Goal: Information Seeking & Learning: Learn about a topic

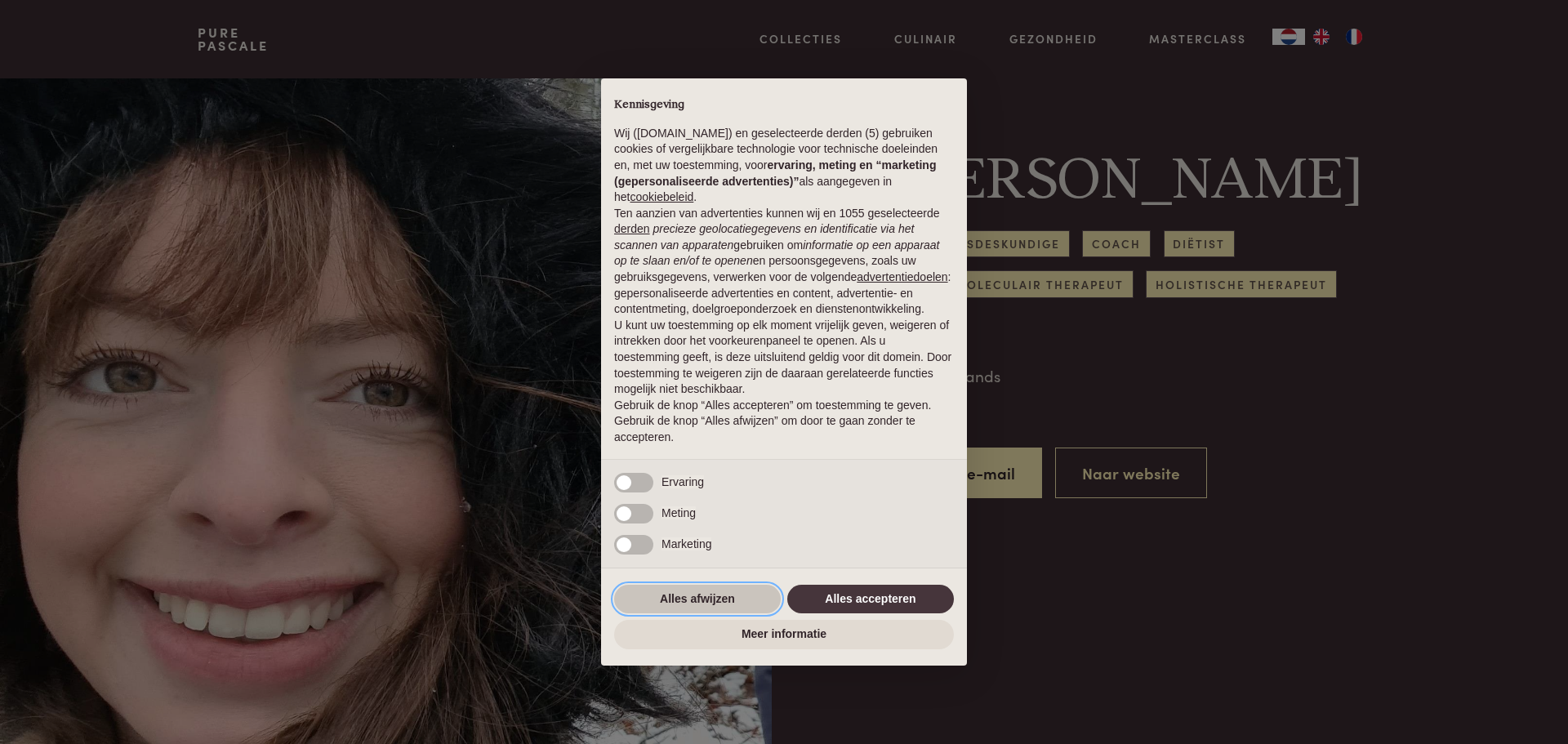
click at [714, 608] on button "Alles afwijzen" at bounding box center [698, 599] width 167 height 30
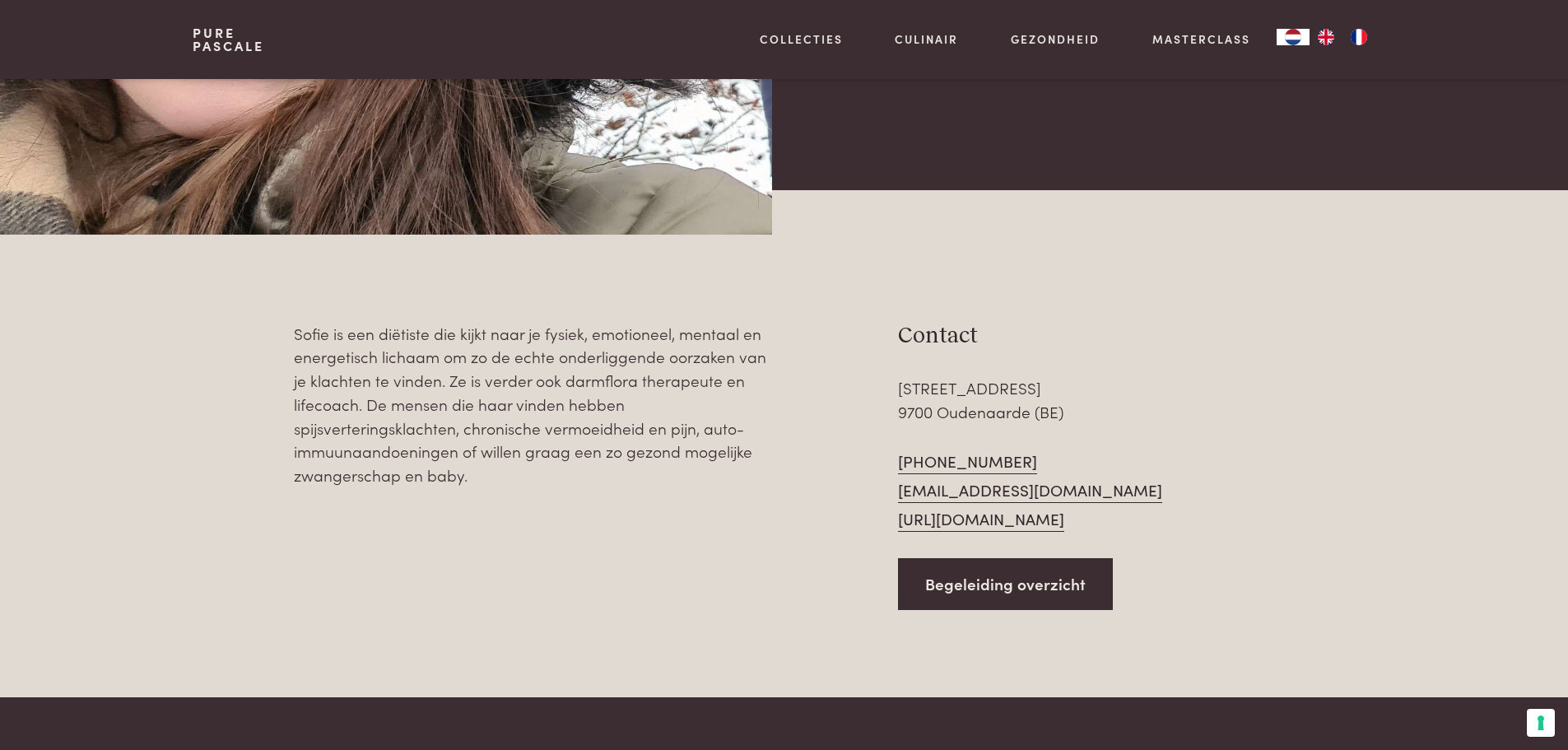
scroll to position [659, 0]
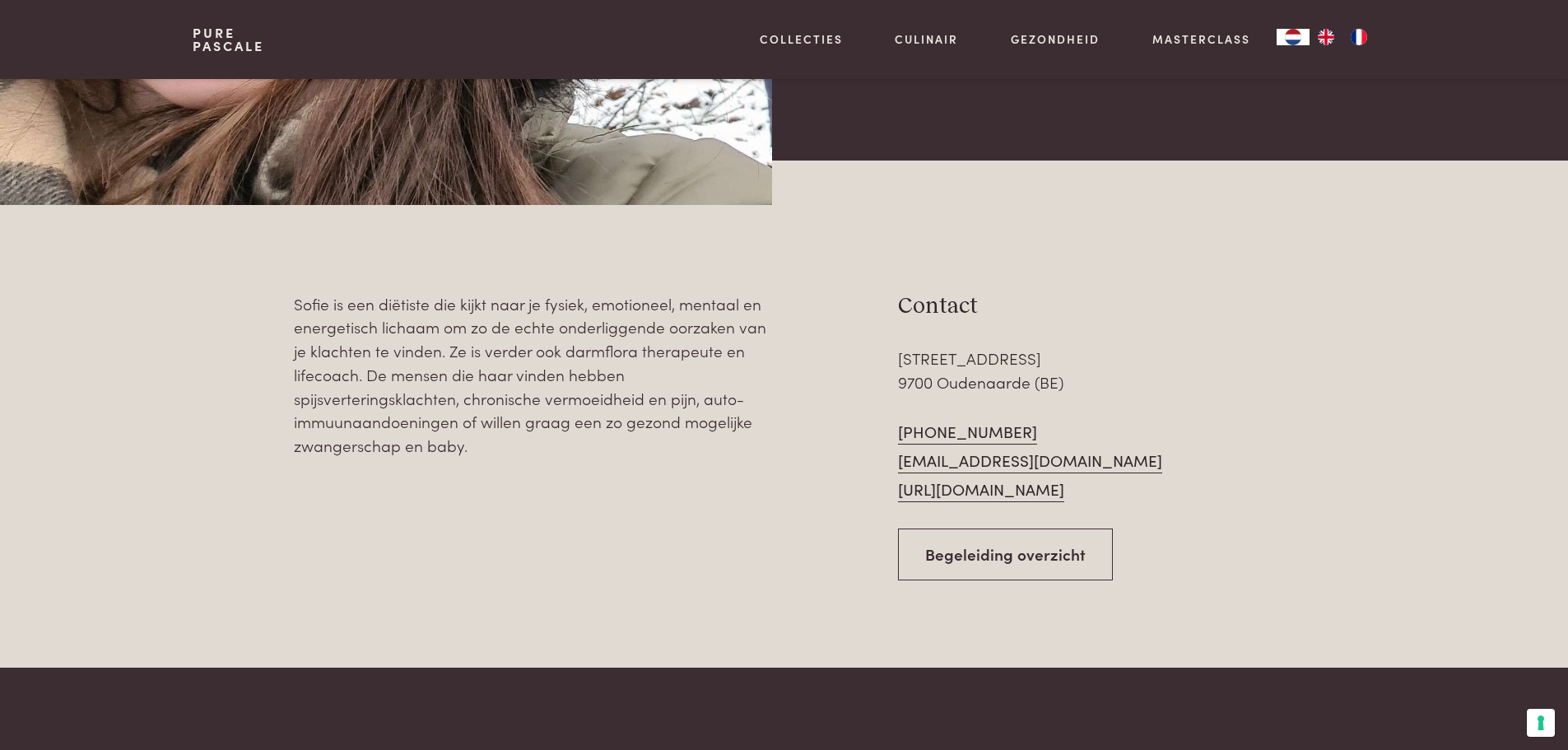
drag, startPoint x: 1000, startPoint y: 554, endPoint x: 968, endPoint y: 571, distance: 36.2
click at [1000, 554] on link "Begeleiding overzicht" at bounding box center [1005, 554] width 215 height 52
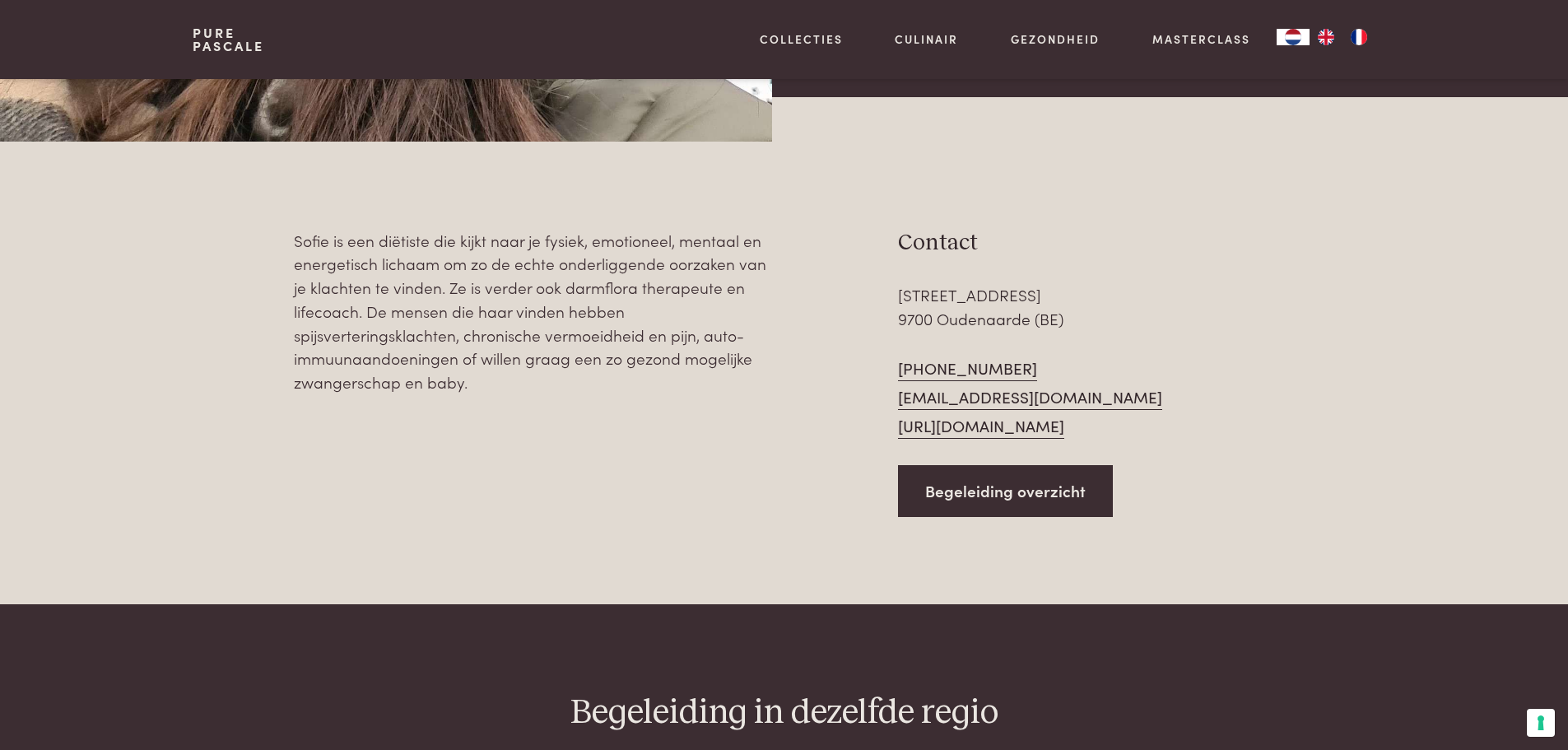
scroll to position [669, 0]
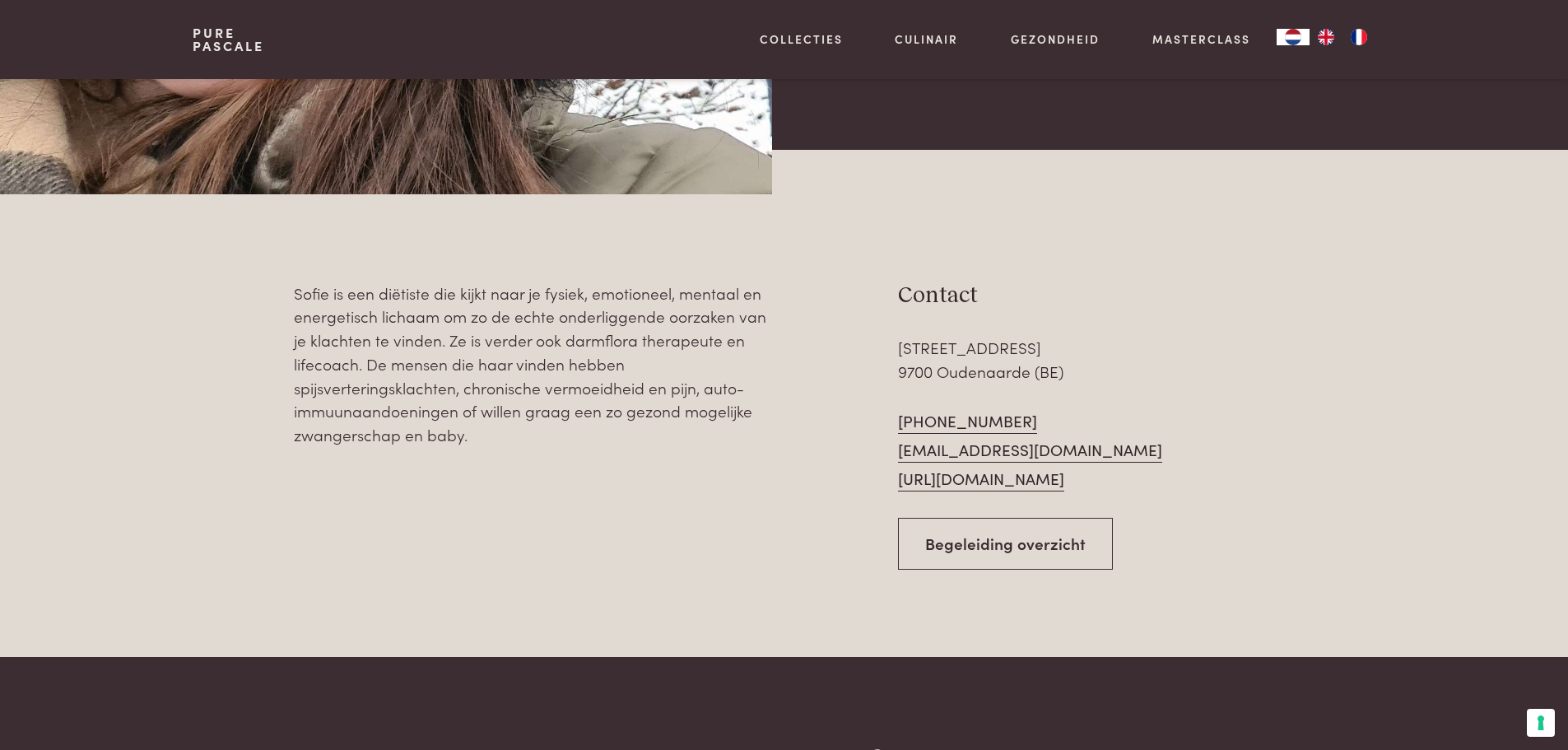
click at [987, 558] on link "Begeleiding overzicht" at bounding box center [1005, 543] width 215 height 52
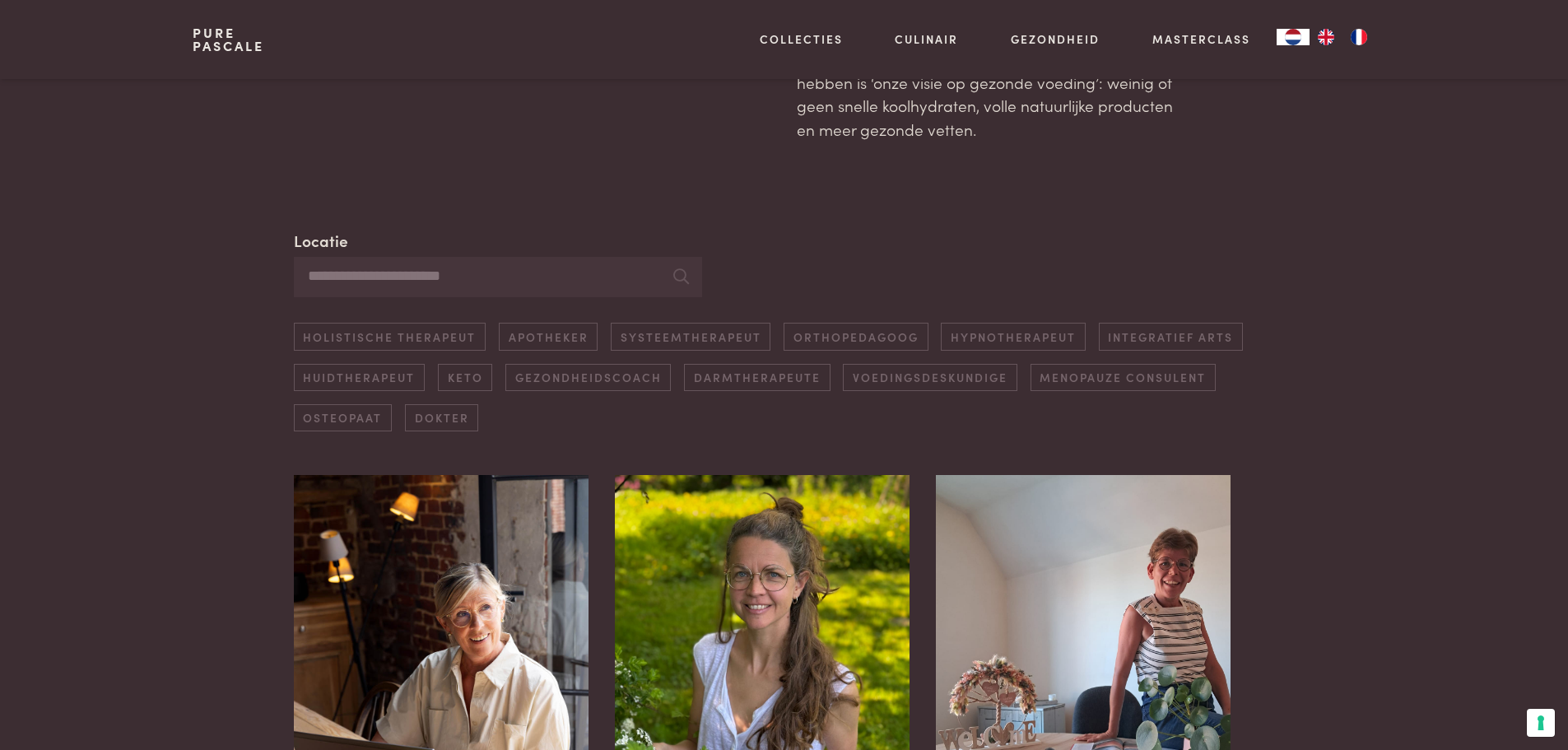
scroll to position [494, 0]
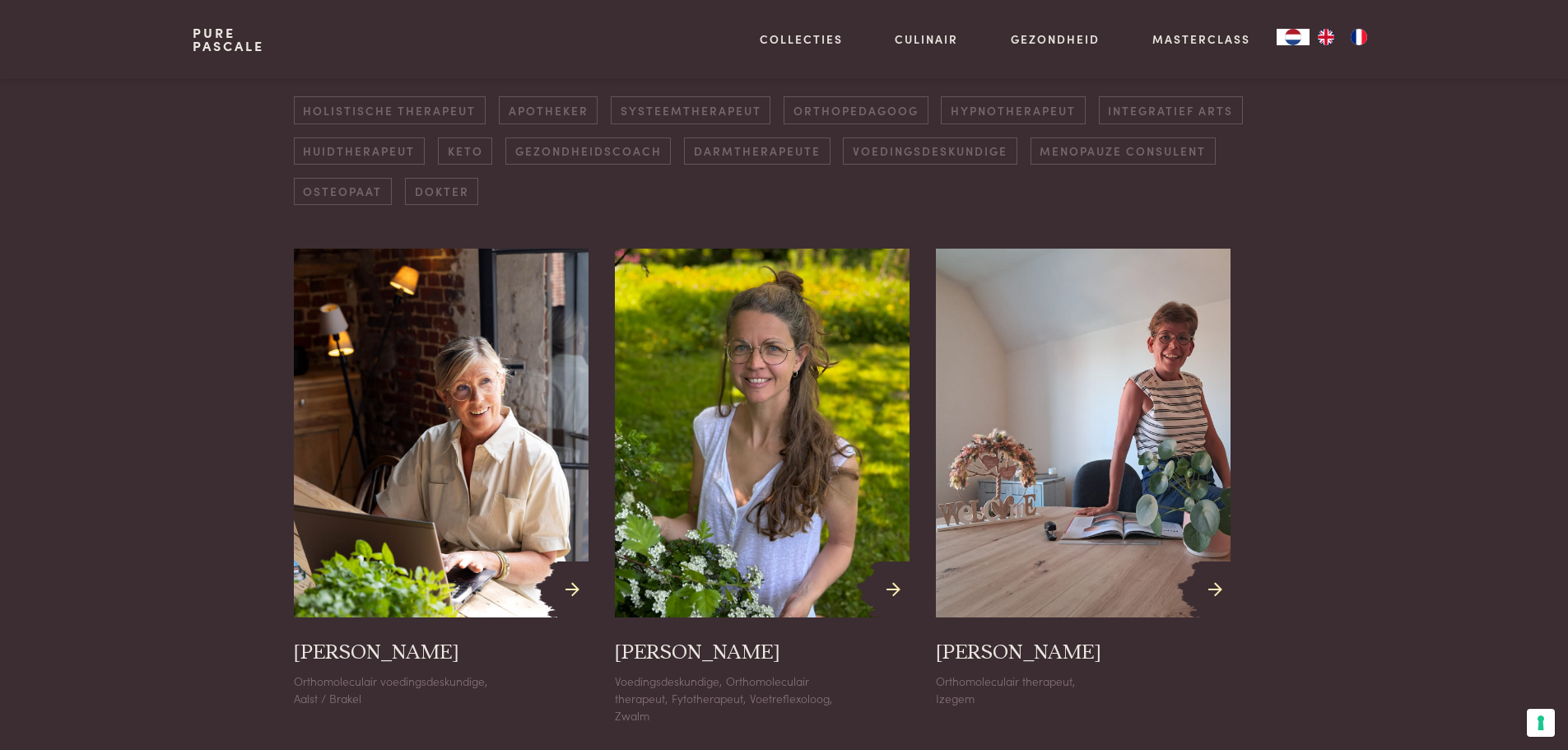
drag, startPoint x: 1380, startPoint y: 428, endPoint x: 1368, endPoint y: 518, distance: 90.8
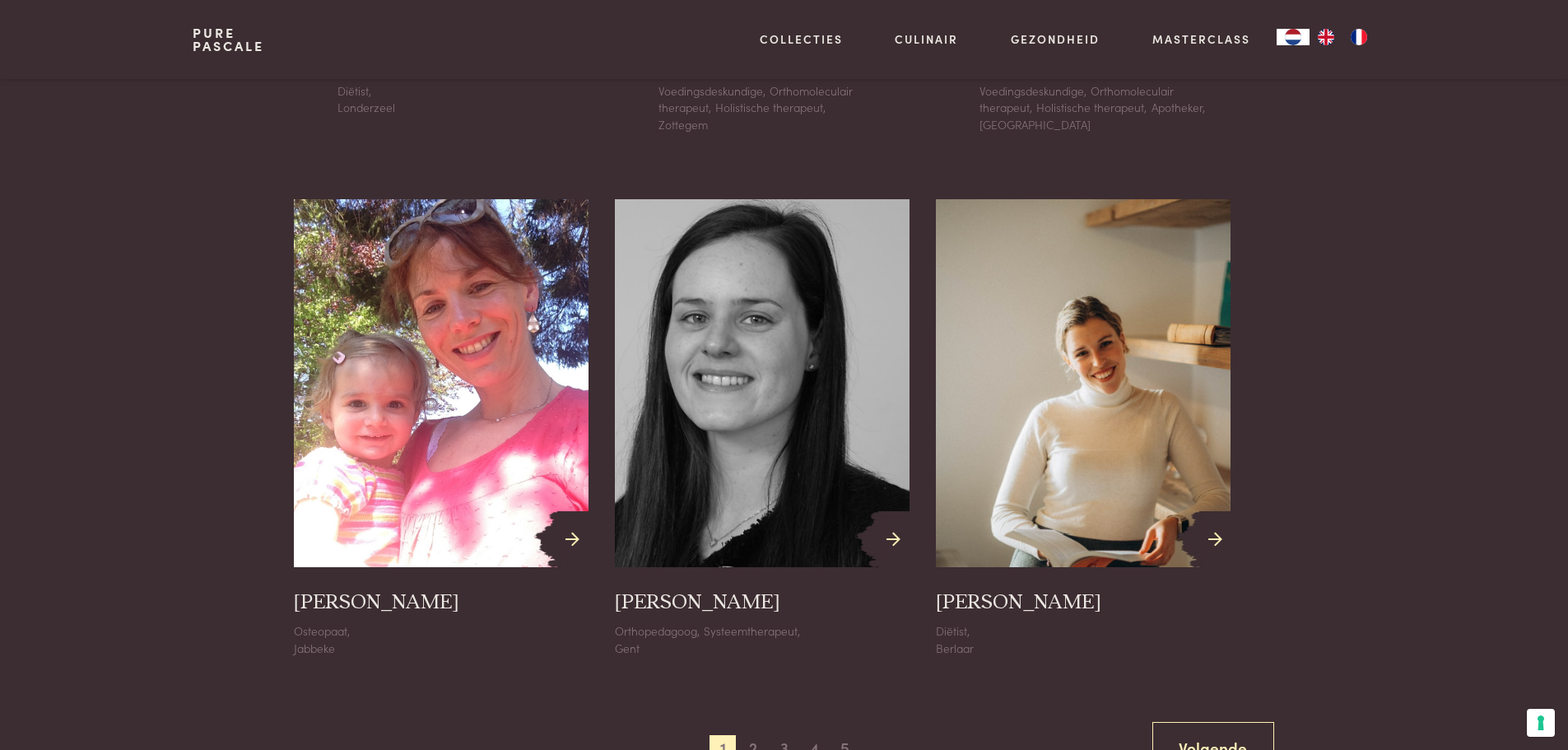
scroll to position [1729, 0]
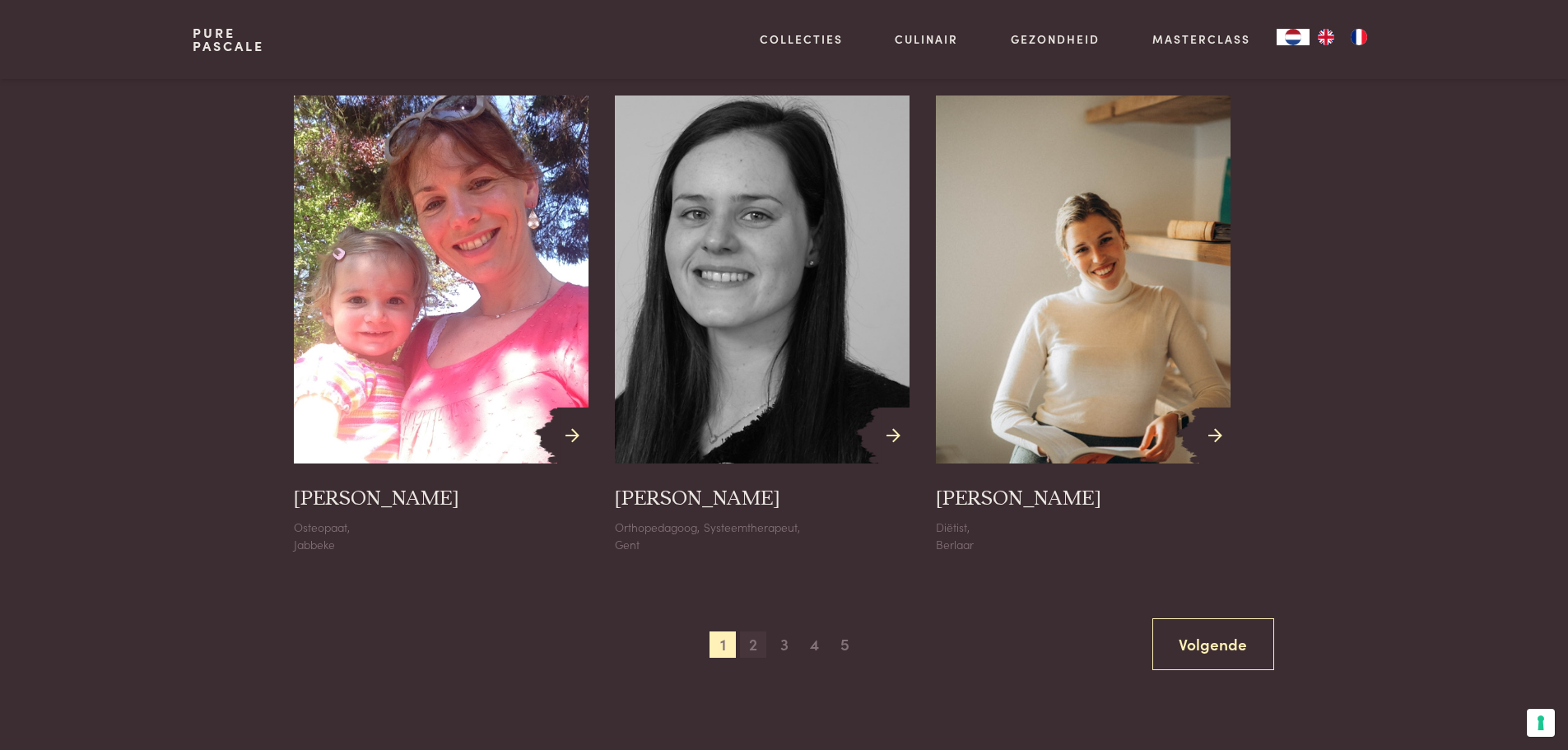
click at [756, 646] on span "2" at bounding box center [753, 645] width 26 height 26
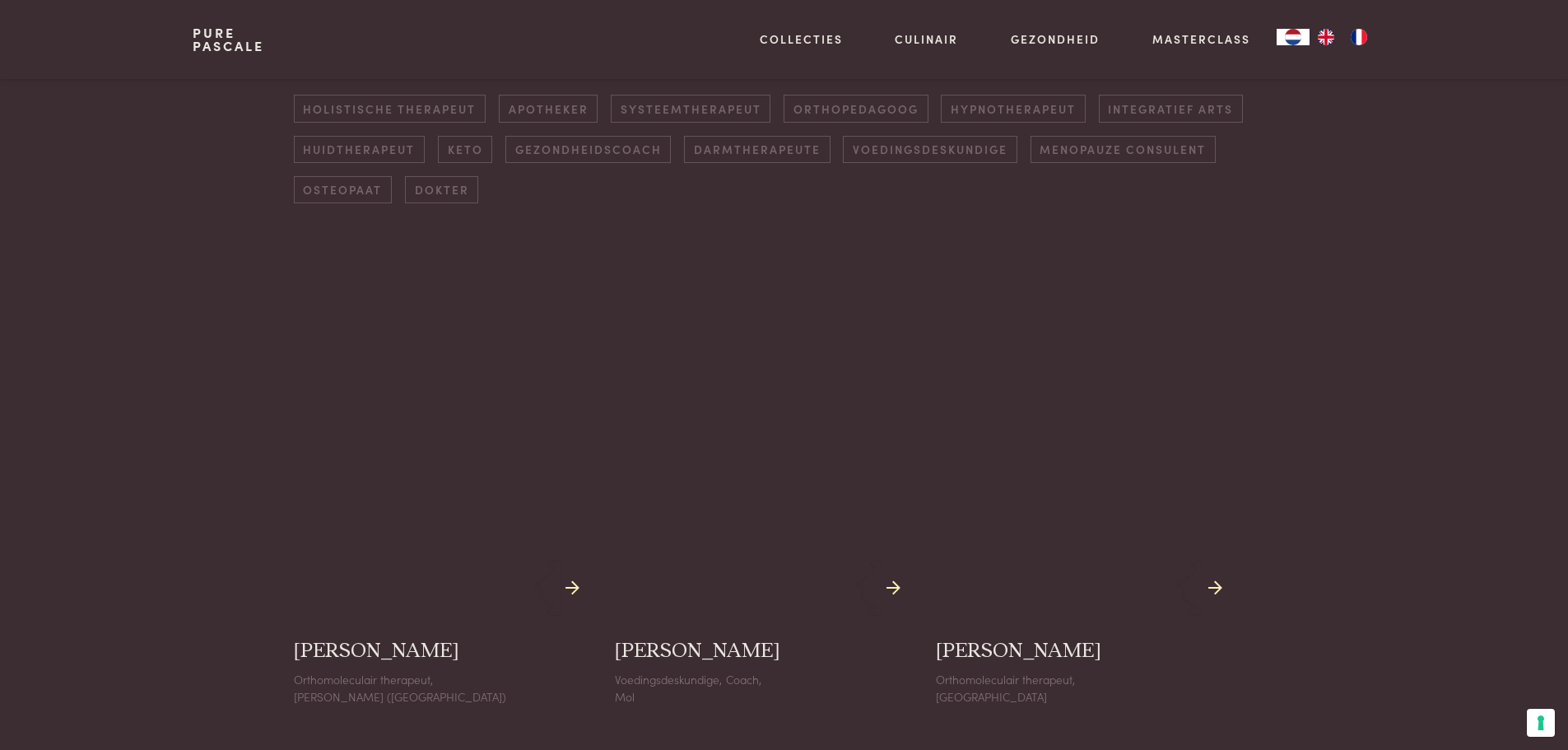
scroll to position [497, 0]
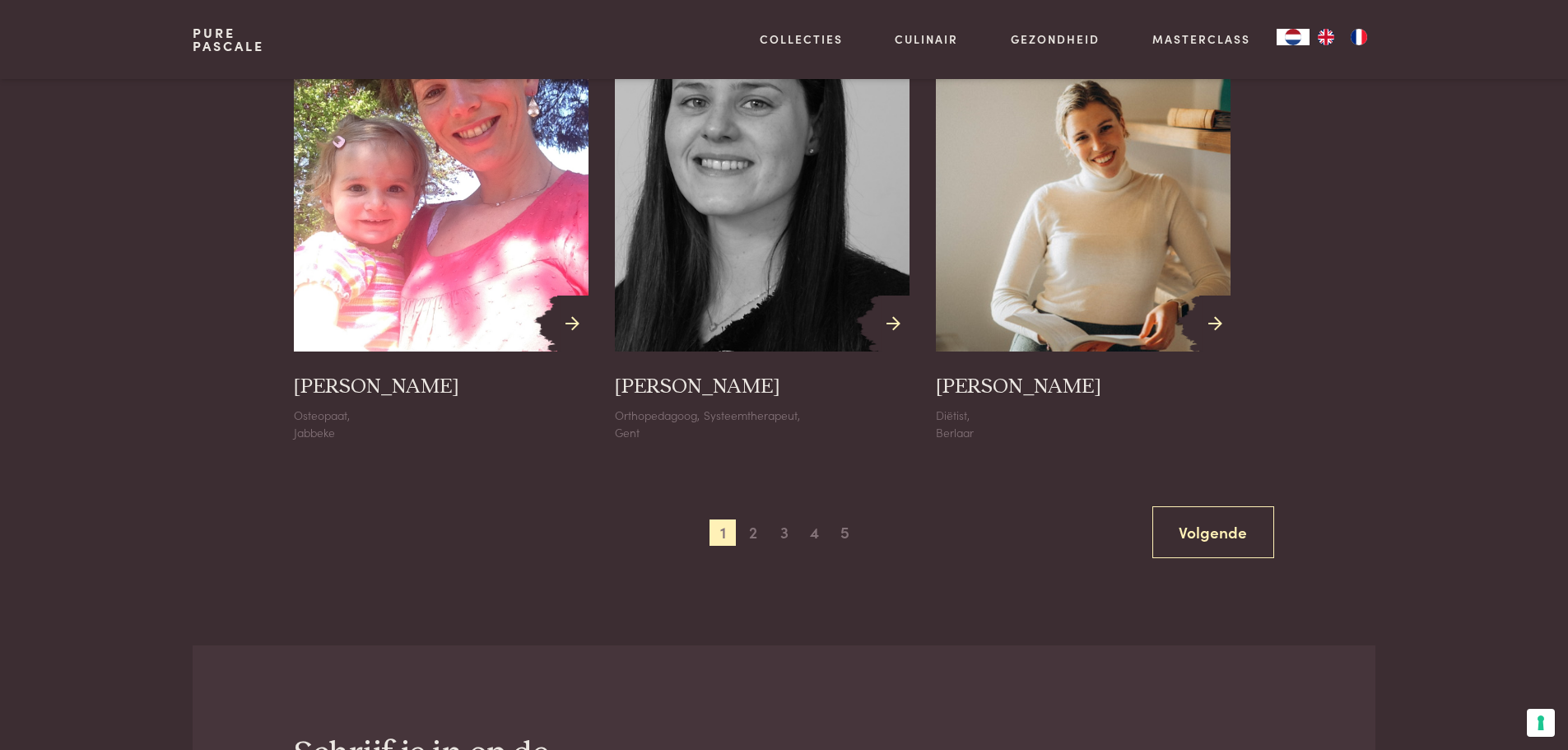
scroll to position [1811, 0]
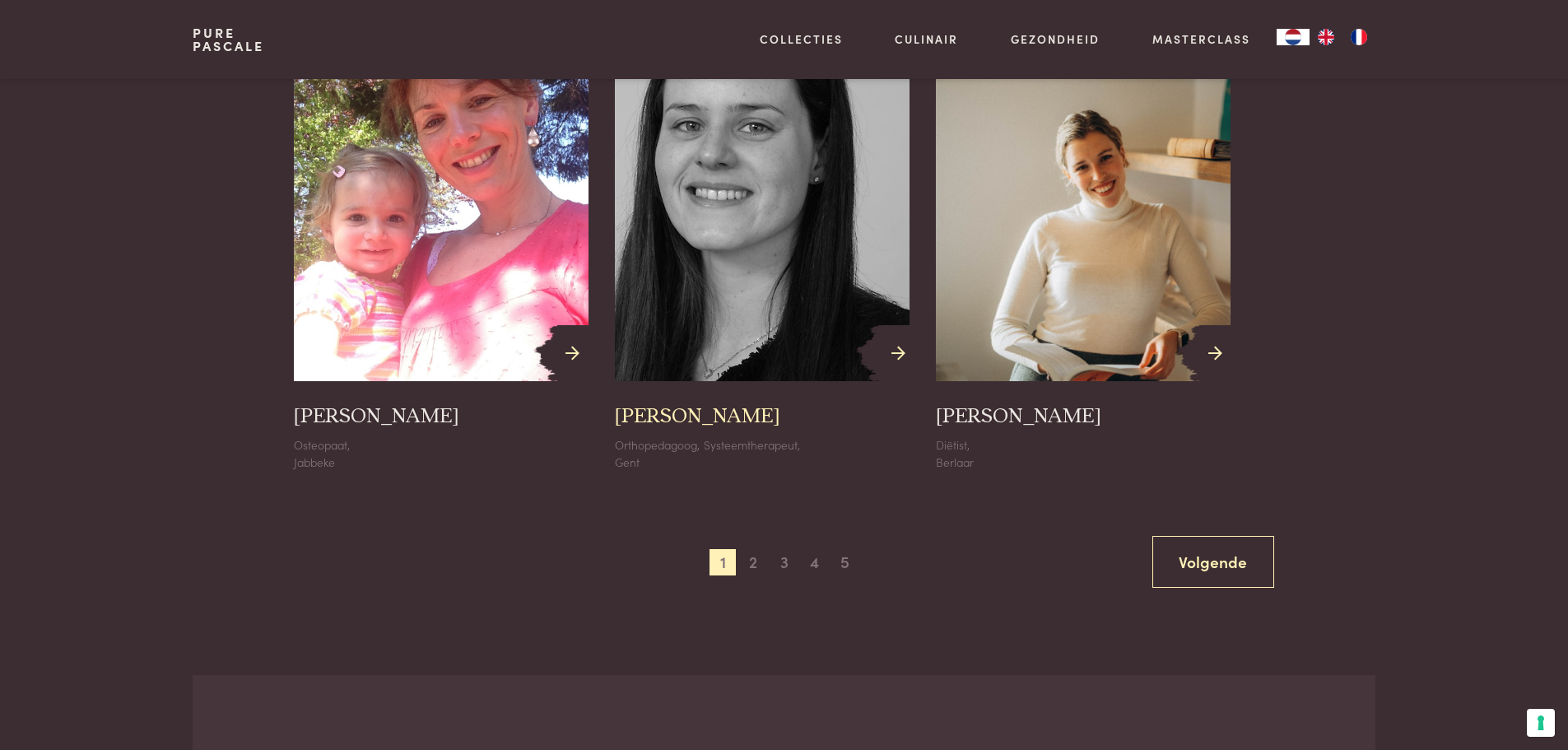
click at [725, 424] on h3 "Céline Van Cauwenberghe" at bounding box center [697, 416] width 166 height 26
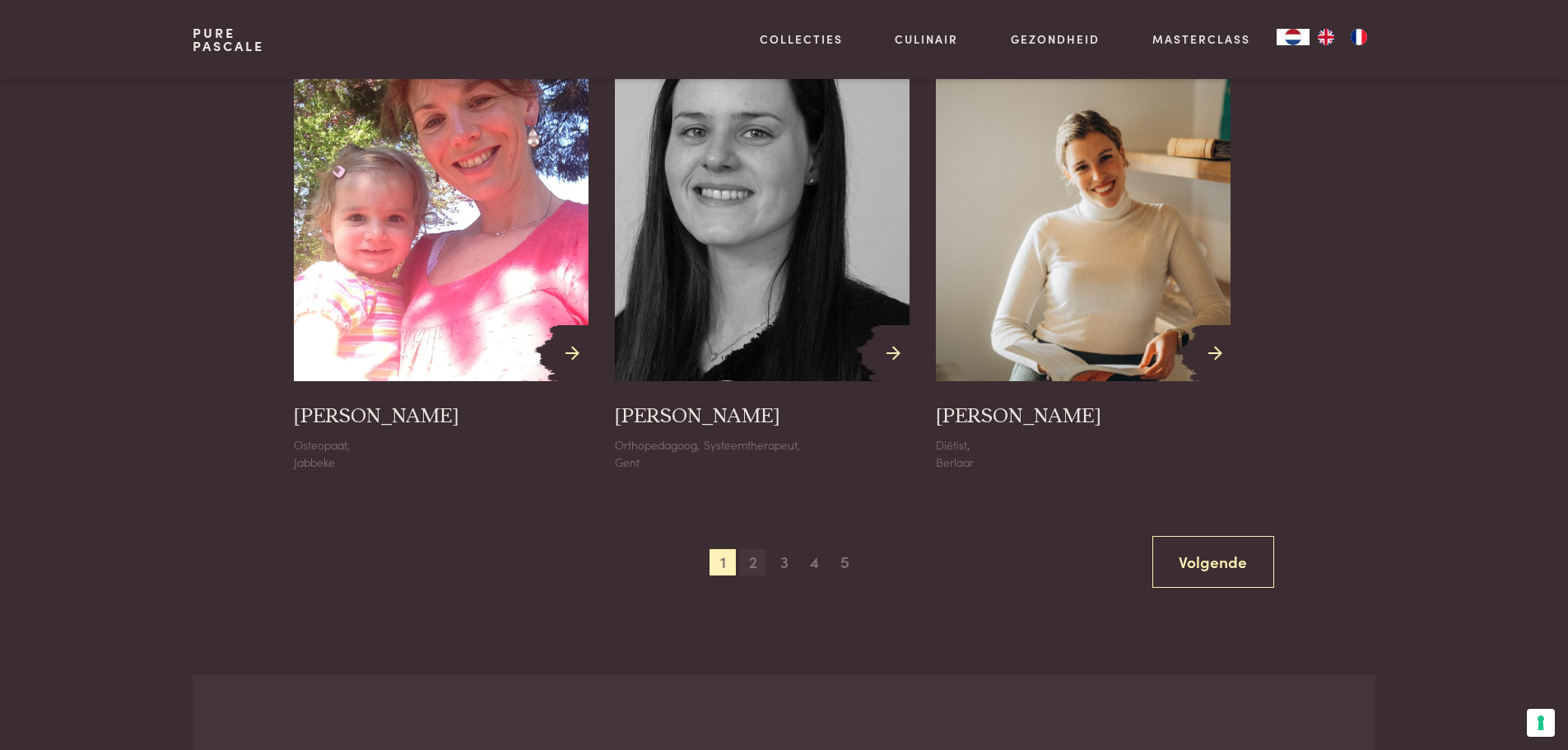
click at [761, 567] on span "2" at bounding box center [753, 562] width 26 height 26
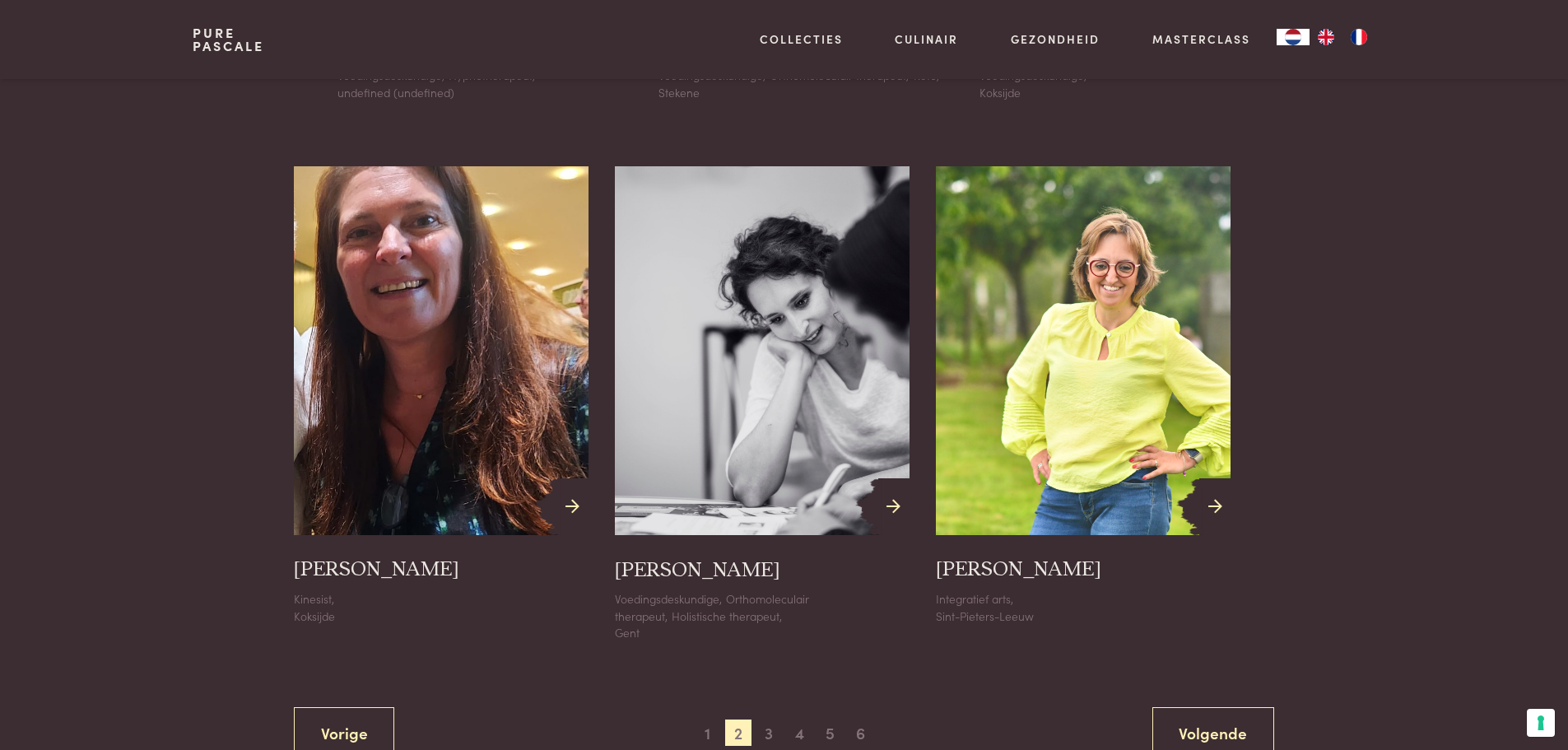
scroll to position [1650, 0]
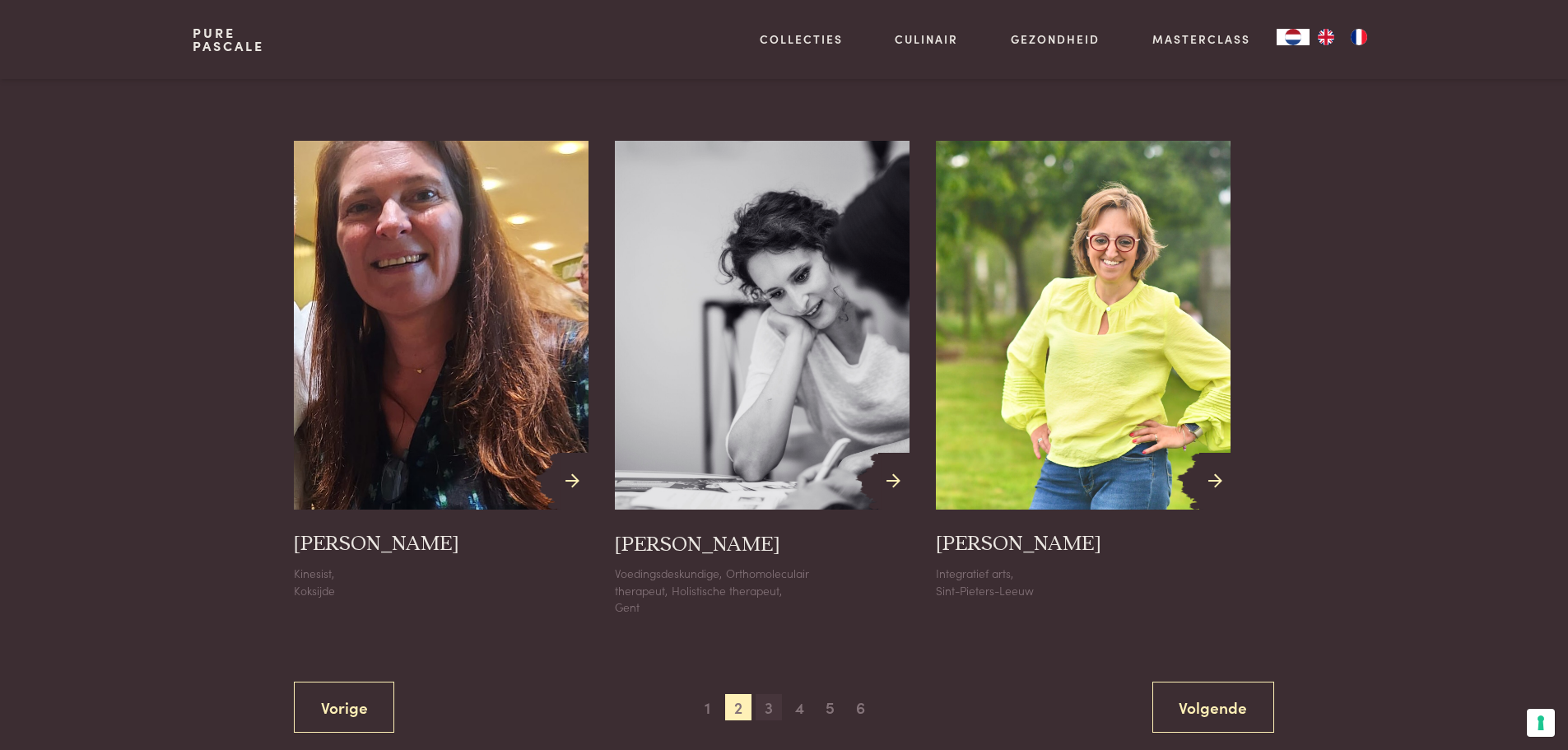
click at [769, 702] on span "3" at bounding box center [768, 707] width 26 height 26
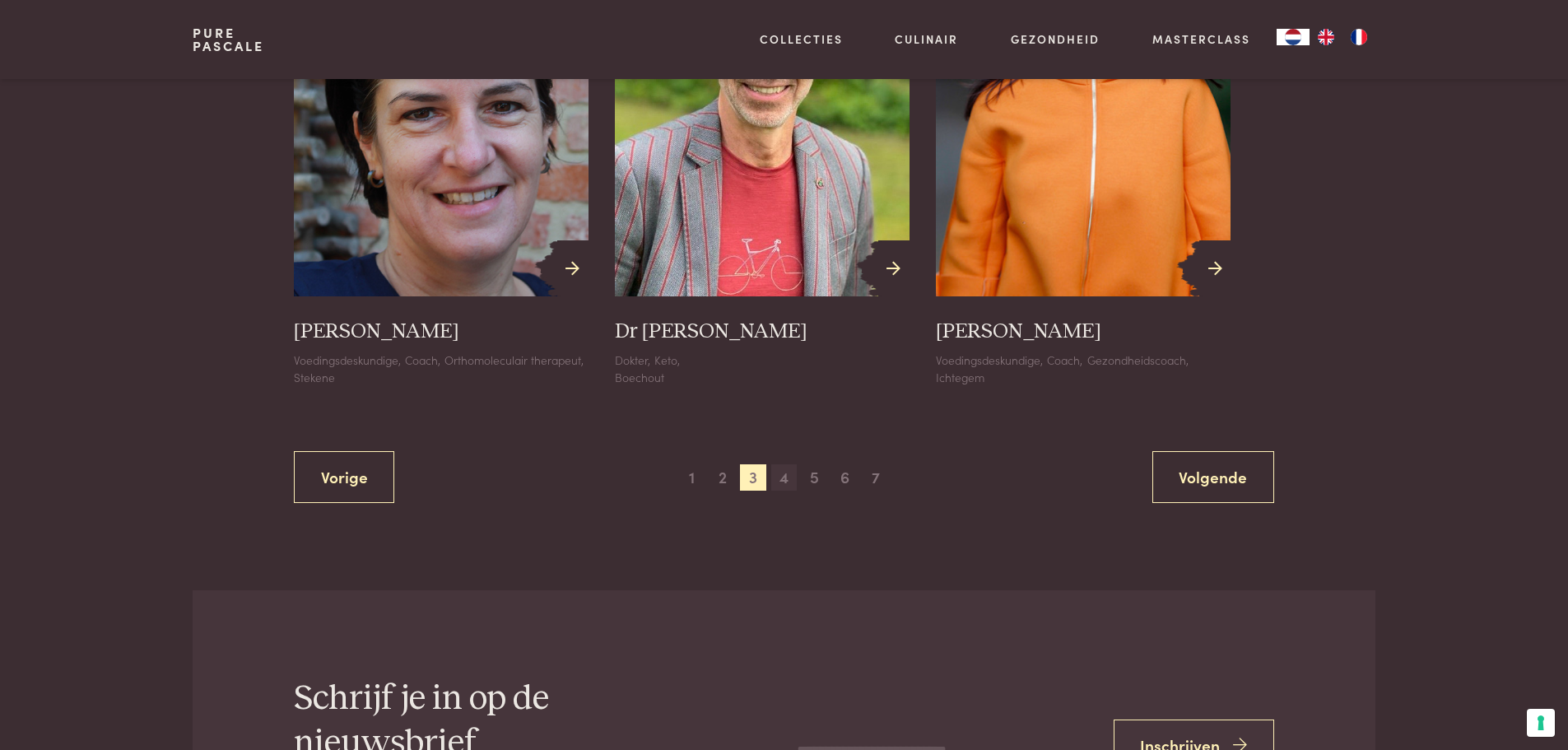
click at [795, 491] on span "4" at bounding box center [784, 477] width 26 height 26
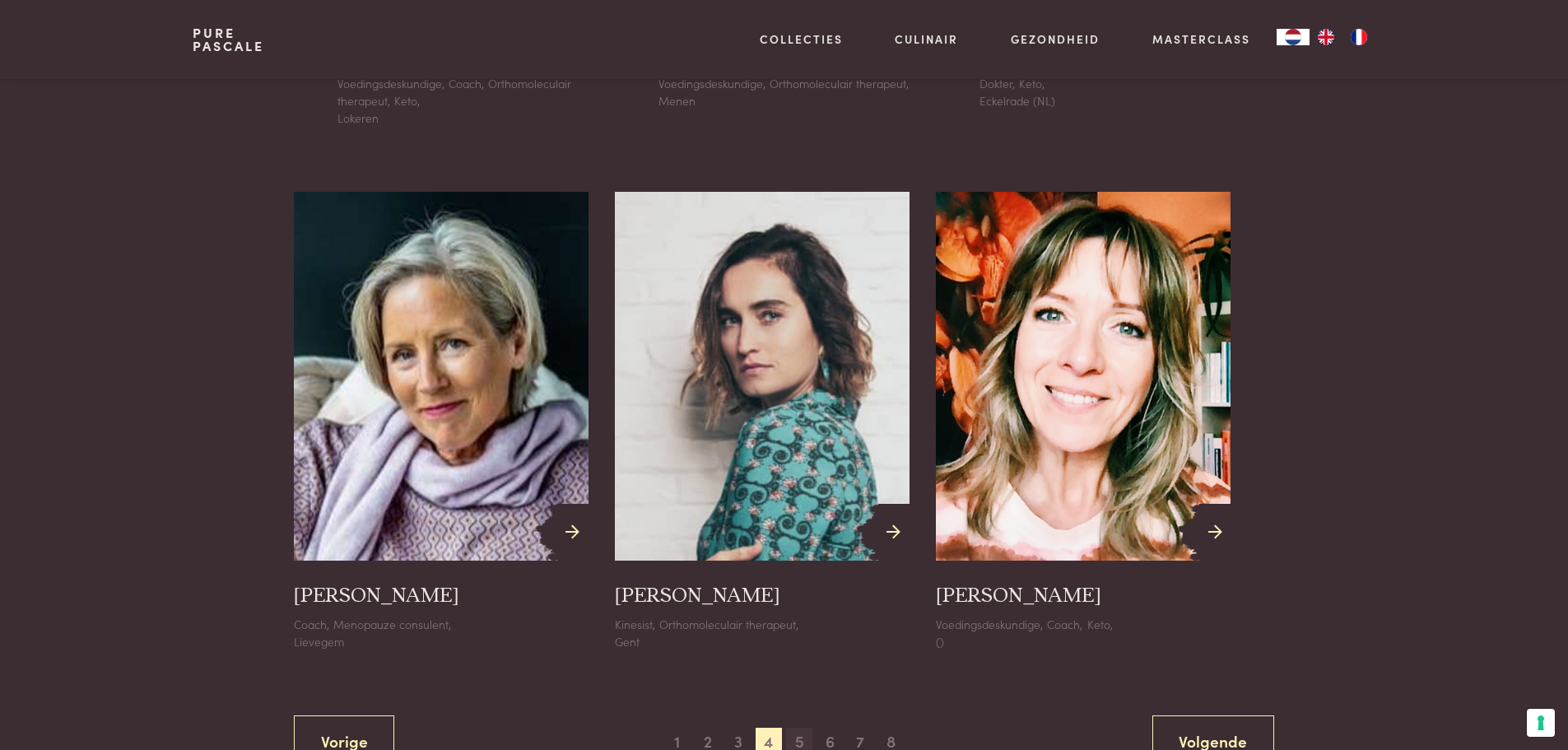
click at [796, 728] on span "5" at bounding box center [799, 741] width 26 height 26
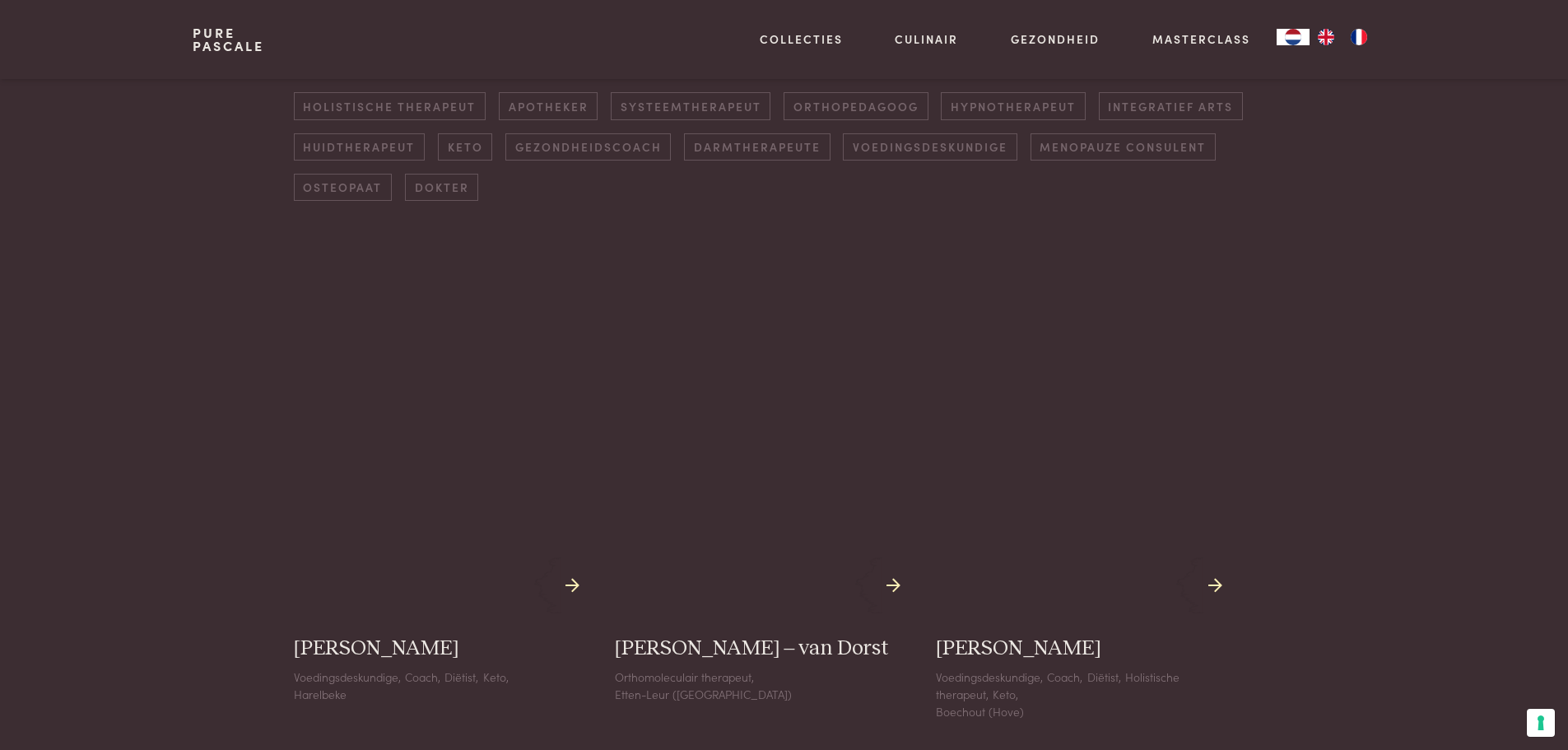
scroll to position [497, 0]
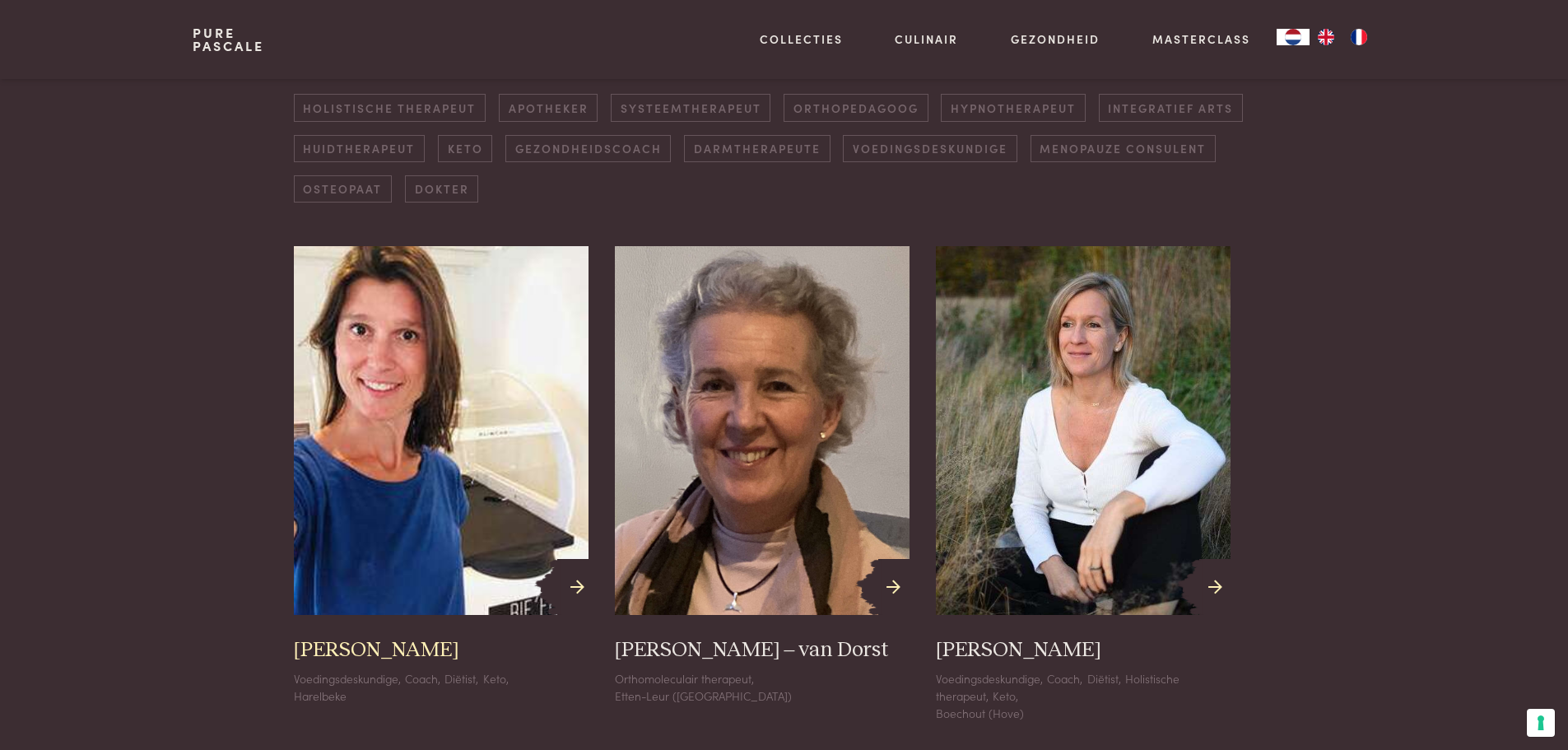
click at [339, 644] on h3 "[PERSON_NAME]" at bounding box center [376, 650] width 166 height 26
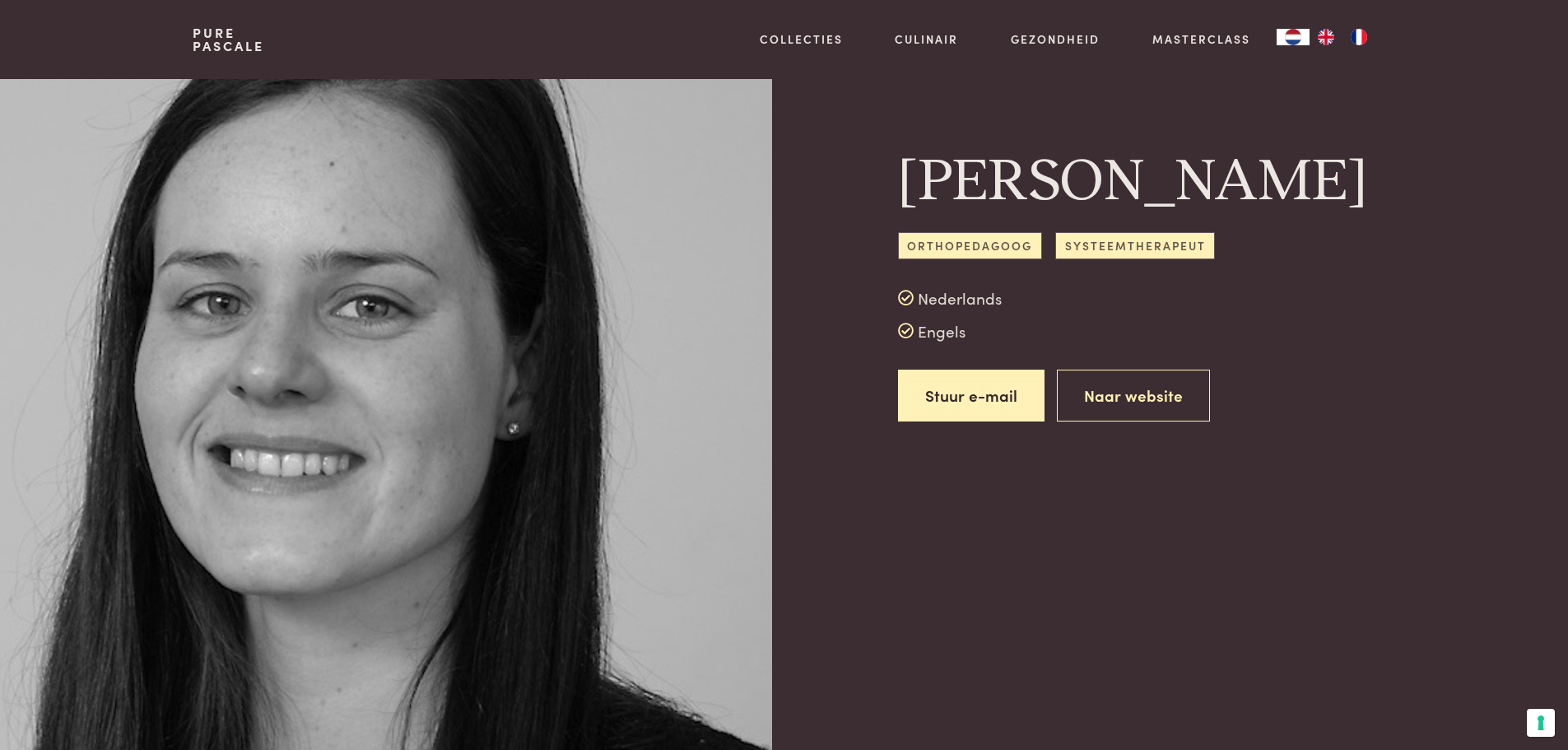
click at [401, 509] on div "Céline Van Cauwenberghe Orthopedagoog Systeemtherapeut Nederlands Engels Stuur …" at bounding box center [784, 293] width 1182 height 429
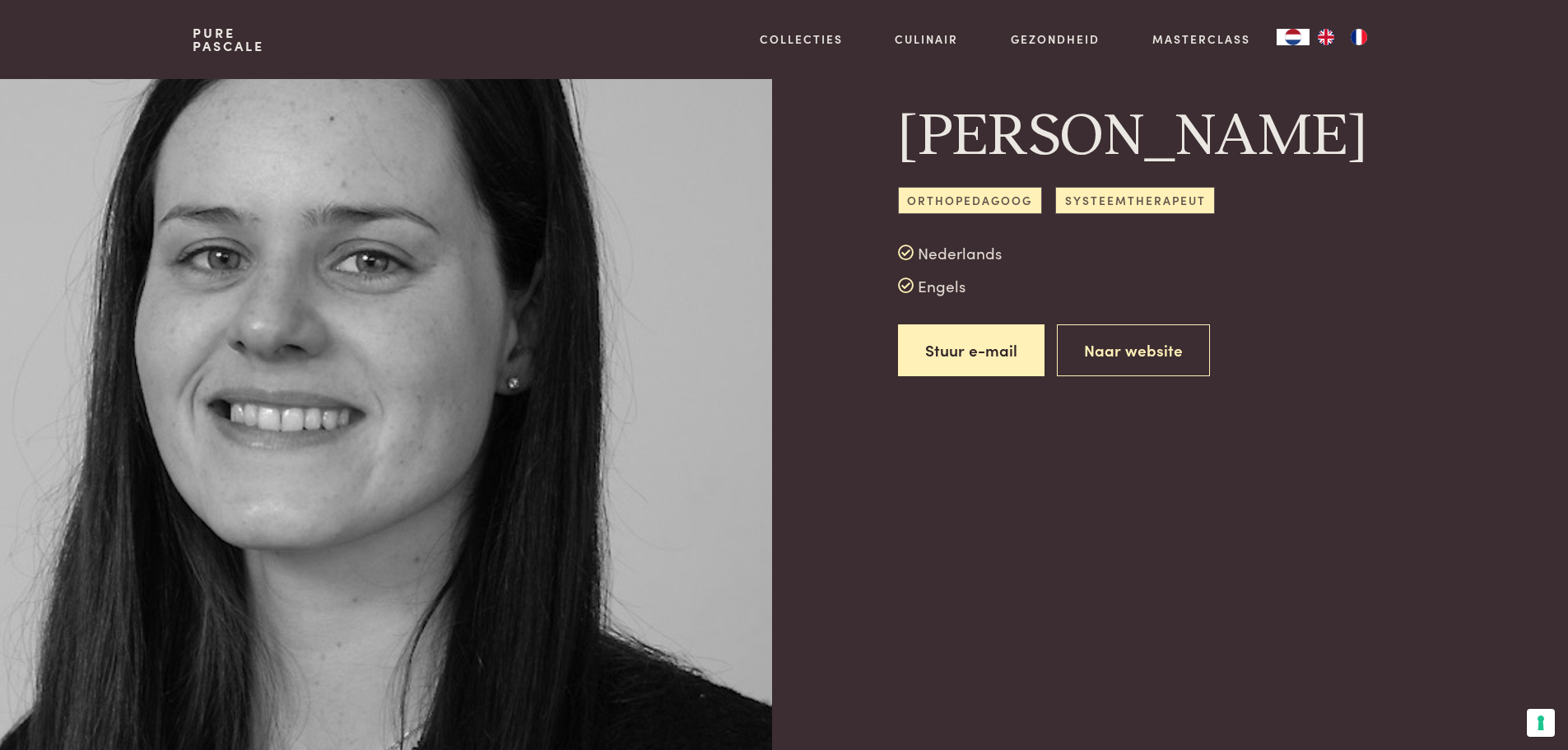
scroll to position [82, 0]
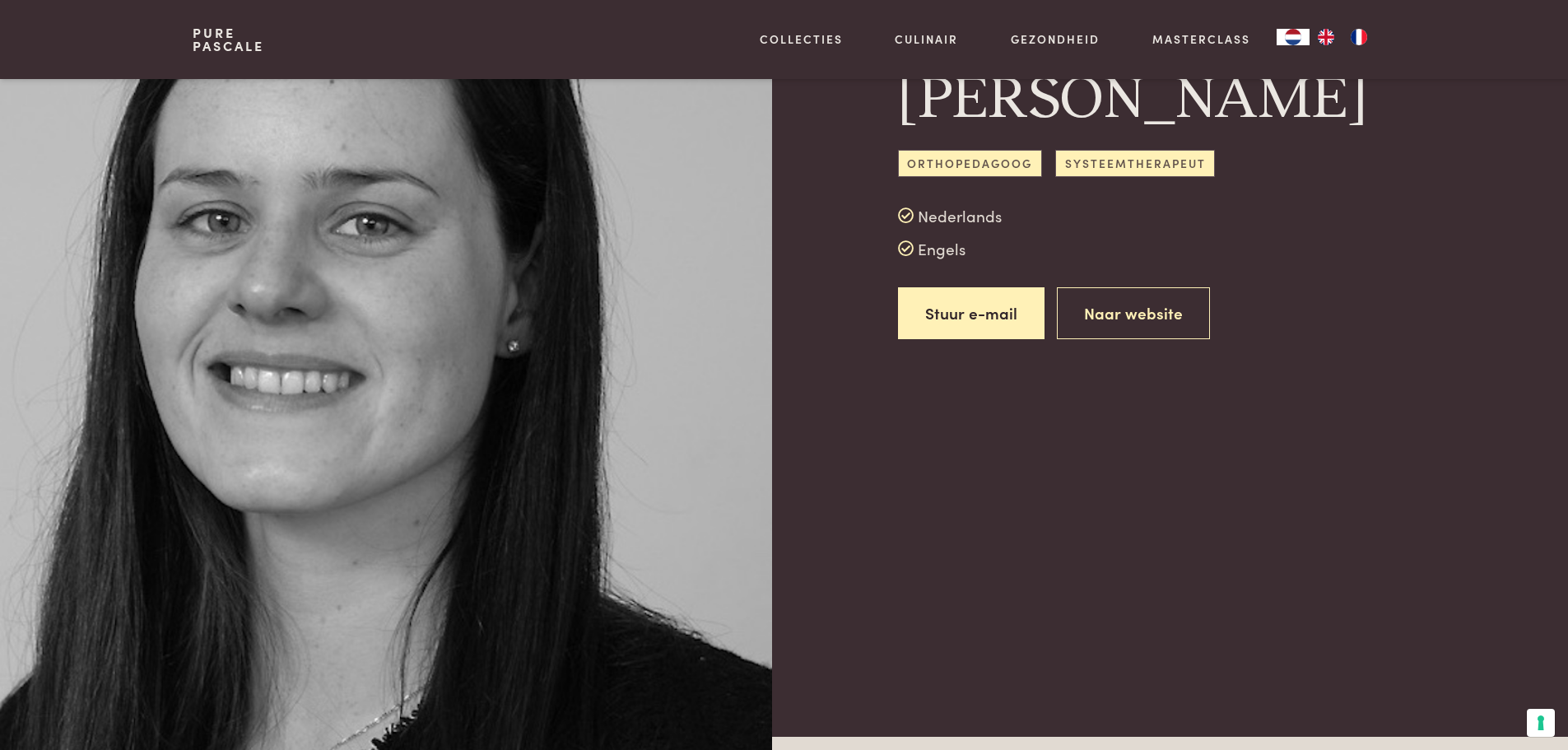
click at [1139, 177] on span "Systeemtherapeut" at bounding box center [1135, 163] width 160 height 27
click at [1138, 177] on span "Systeemtherapeut" at bounding box center [1135, 163] width 160 height 27
click at [959, 266] on div "Céline Van Cauwenberghe Orthopedagoog Systeemtherapeut Nederlands Engels Stuur …" at bounding box center [1136, 168] width 478 height 343
click at [960, 177] on span "Orthopedagoog" at bounding box center [969, 163] width 144 height 27
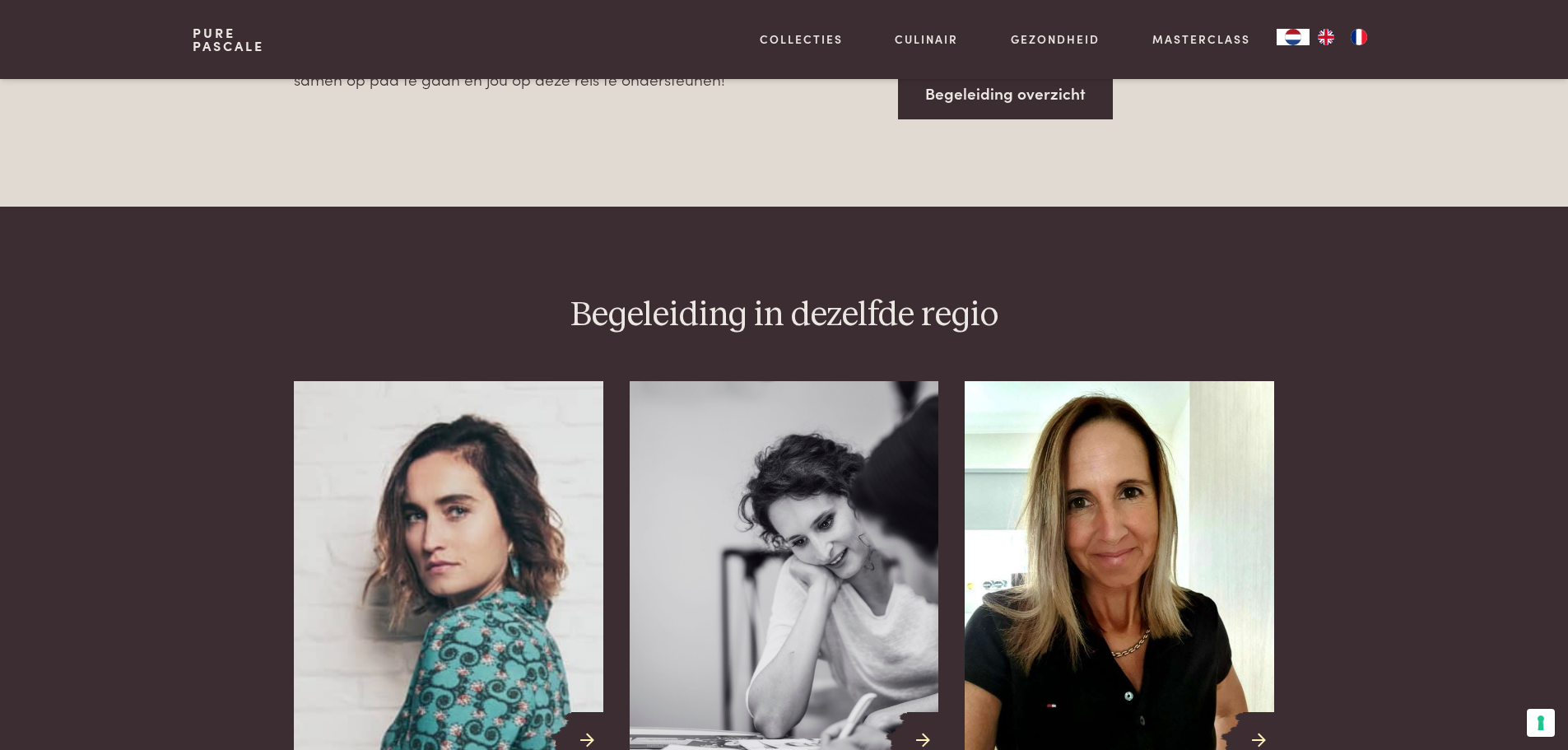
scroll to position [906, 0]
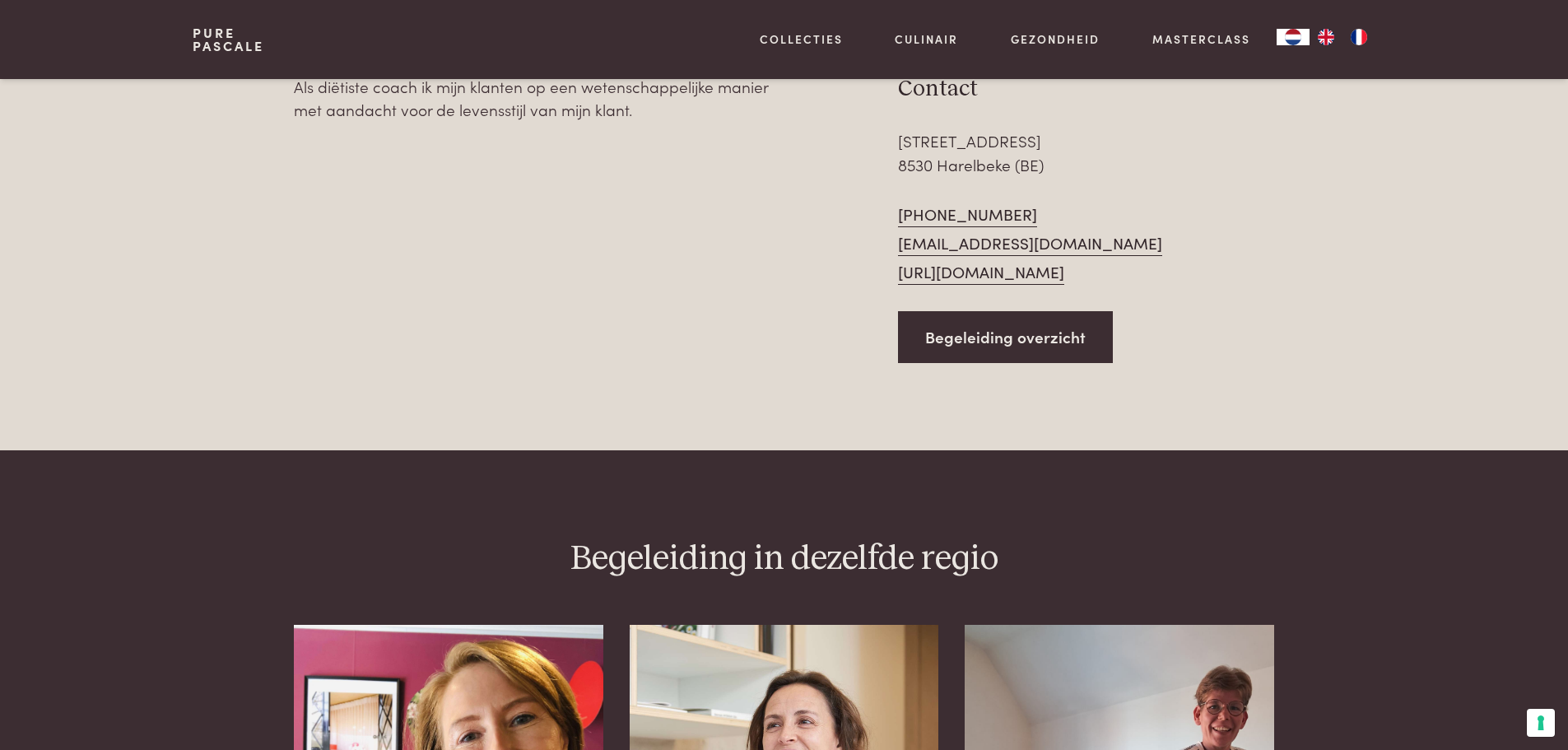
scroll to position [741, 0]
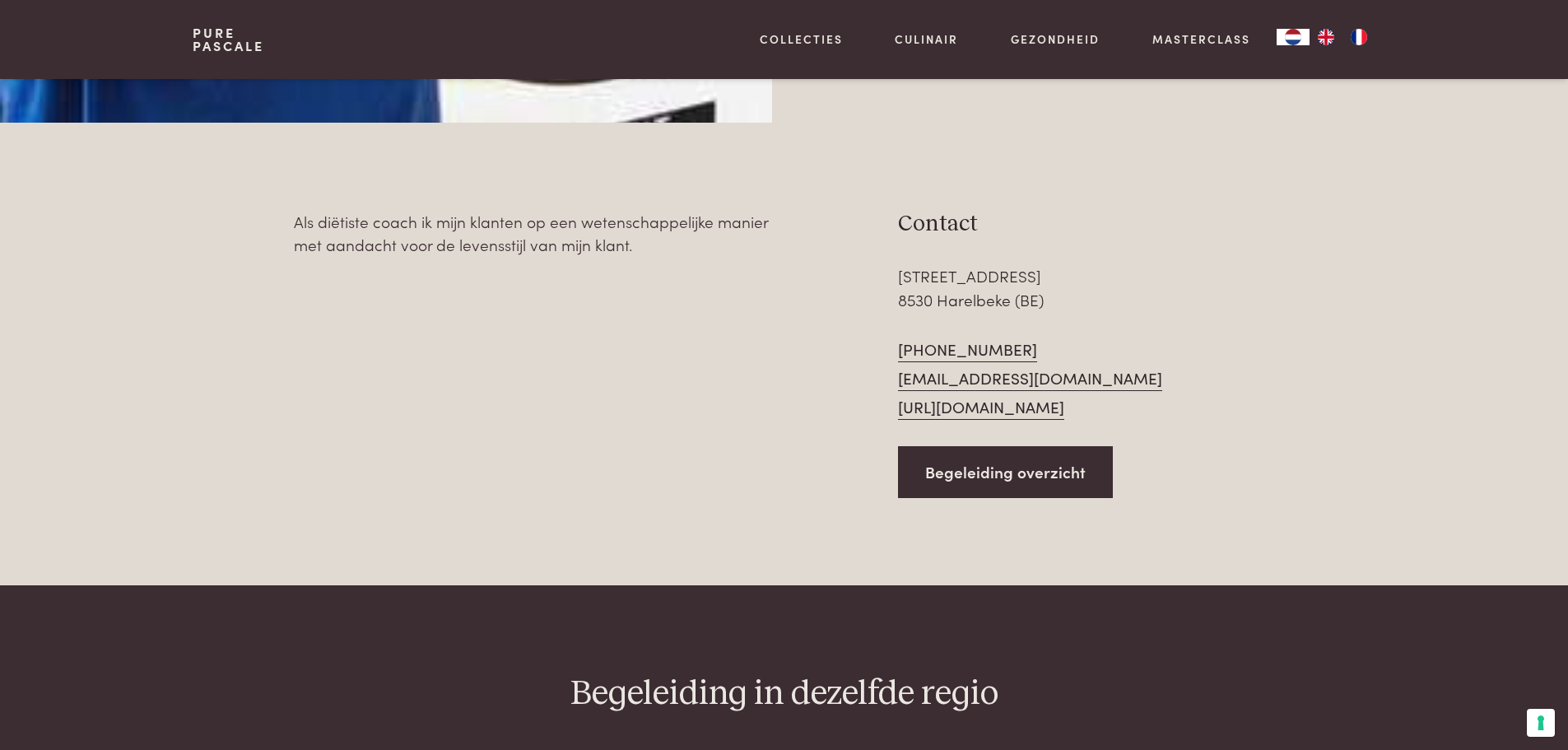
click at [999, 403] on link "[URL][DOMAIN_NAME]" at bounding box center [981, 407] width 167 height 25
